Goal: Task Accomplishment & Management: Manage account settings

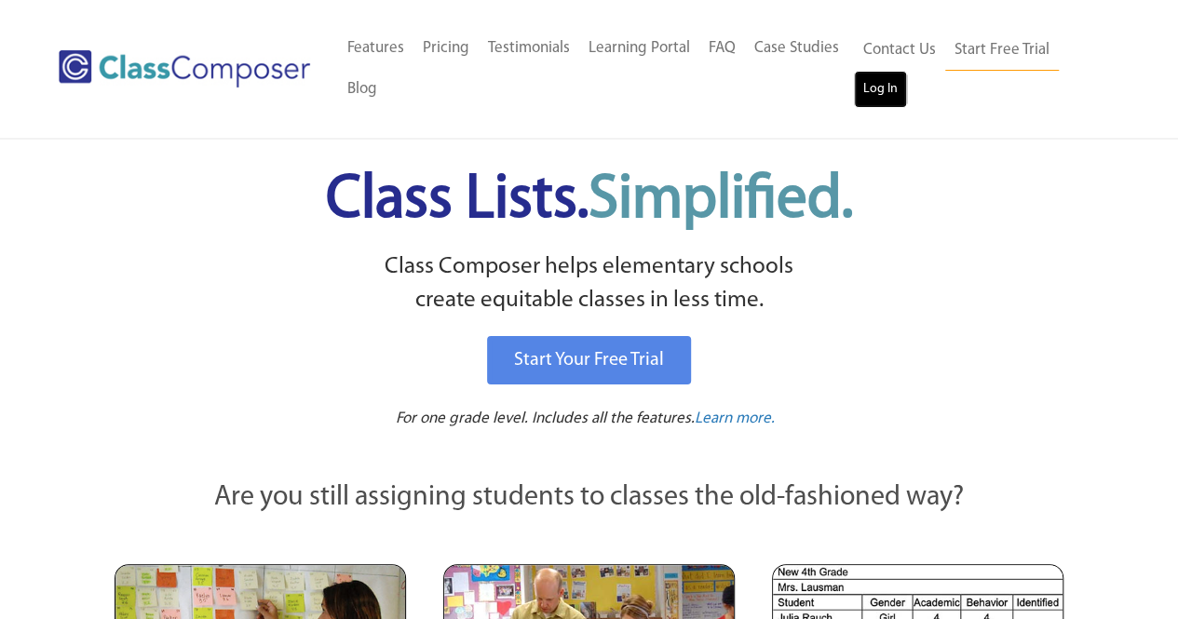
click at [875, 79] on link "Log In" at bounding box center [880, 89] width 53 height 37
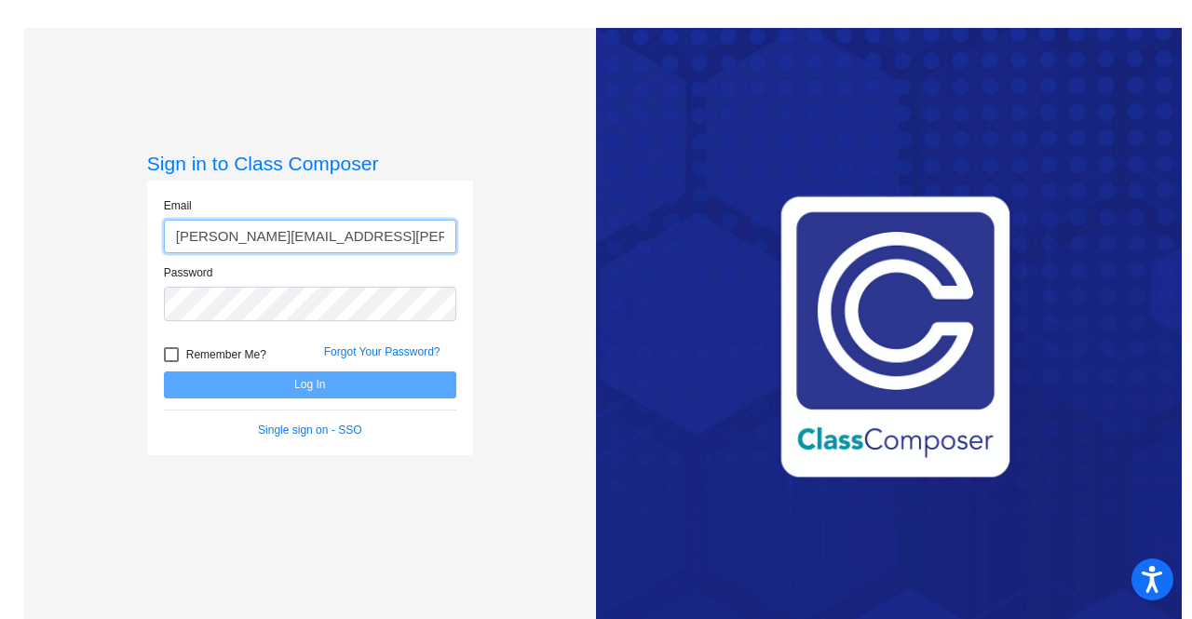
type input "[PERSON_NAME][EMAIL_ADDRESS][PERSON_NAME][DOMAIN_NAME]"
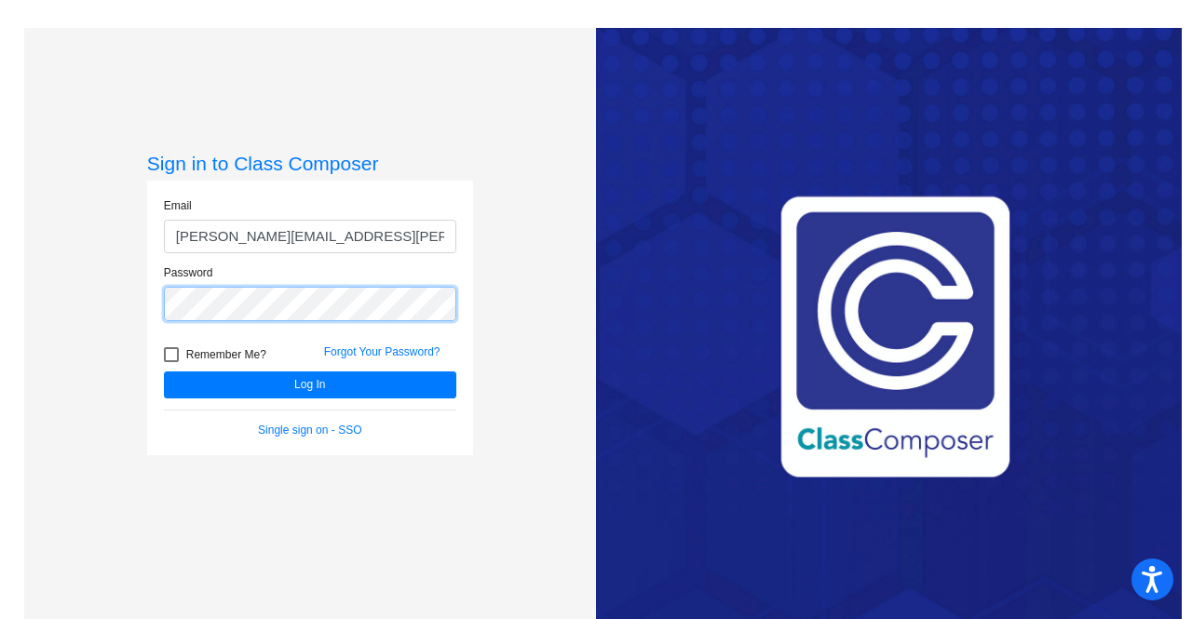
click at [164, 371] on button "Log In" at bounding box center [310, 384] width 292 height 27
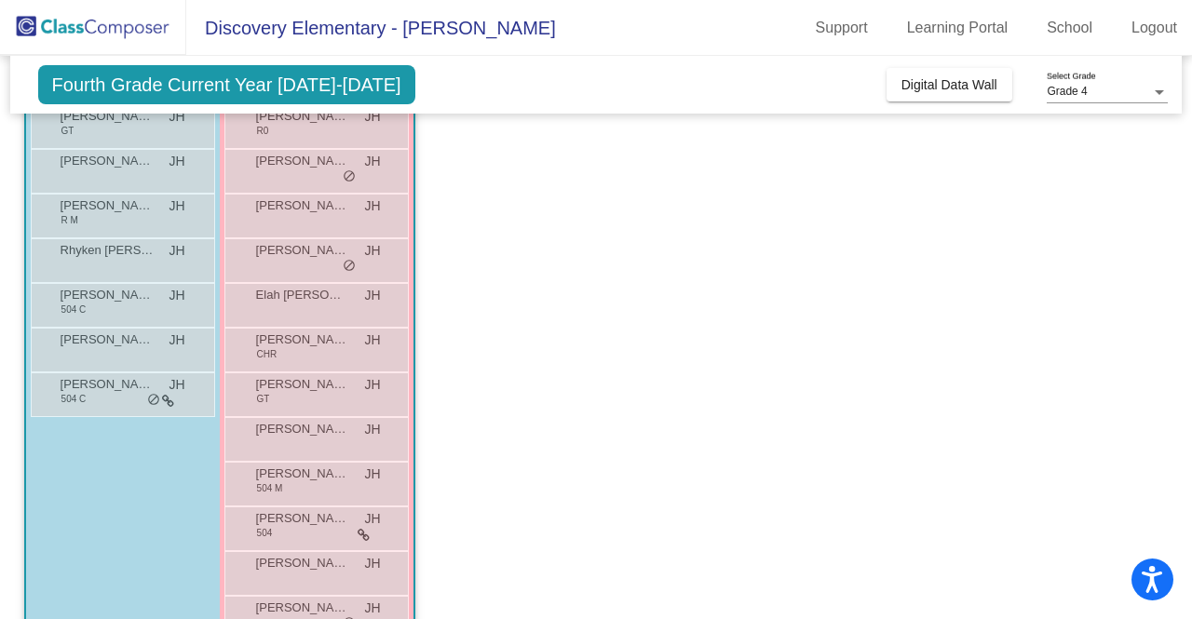
scroll to position [423, 0]
